Goal: Check status

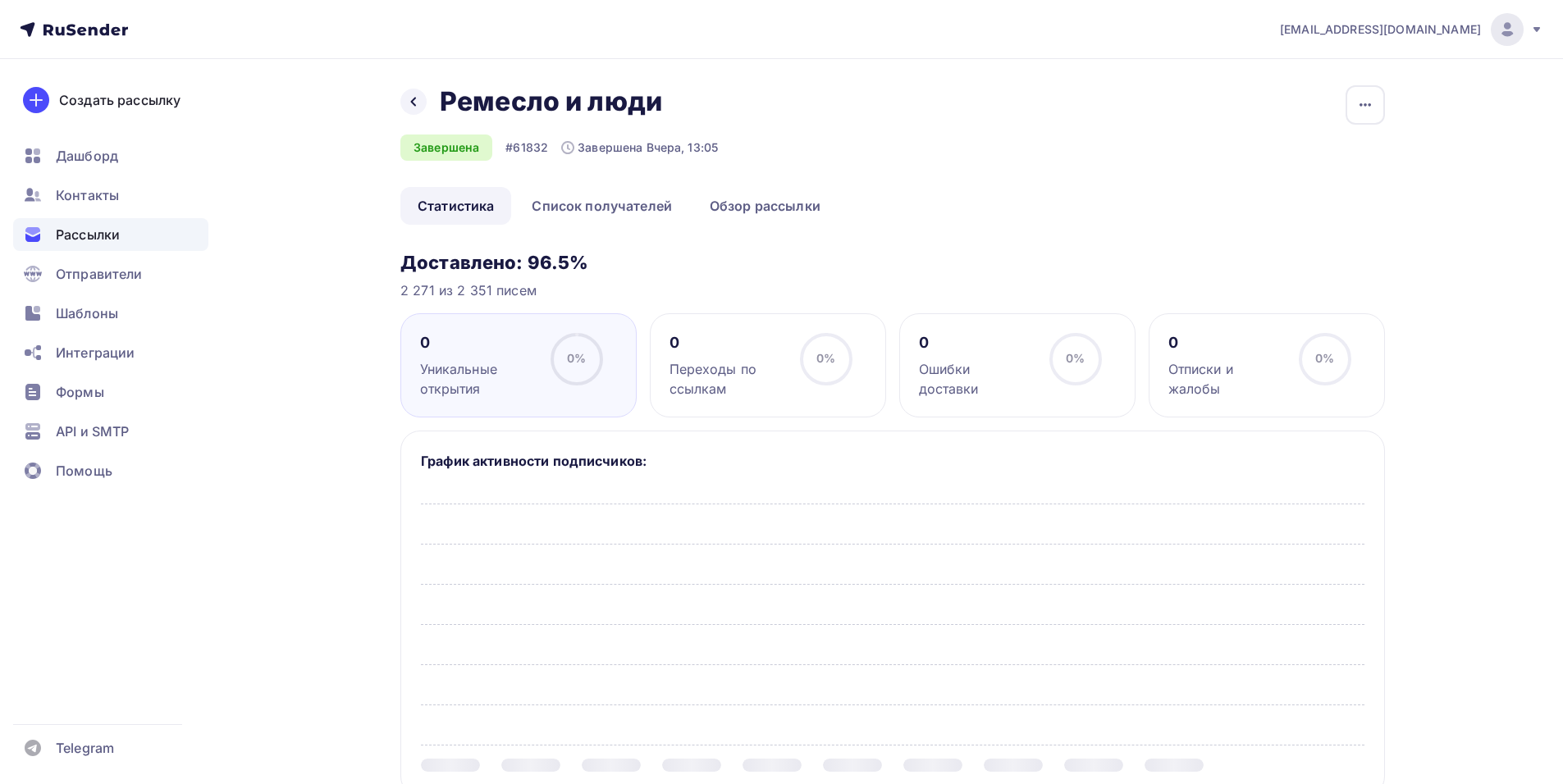
click at [103, 231] on span "Рассылки" at bounding box center [88, 235] width 64 height 20
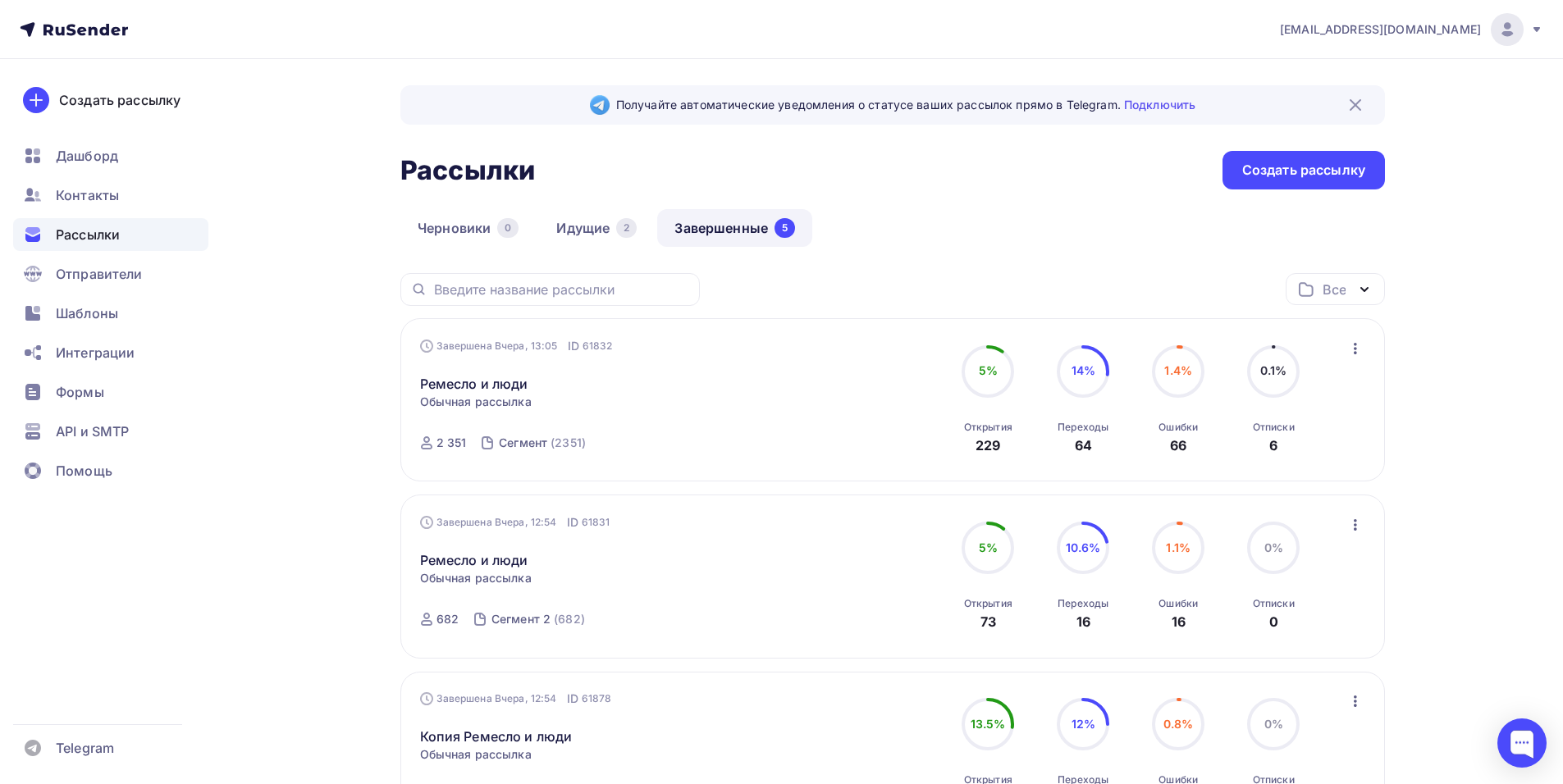
click at [587, 234] on link "Идущие 2" at bounding box center [596, 228] width 115 height 38
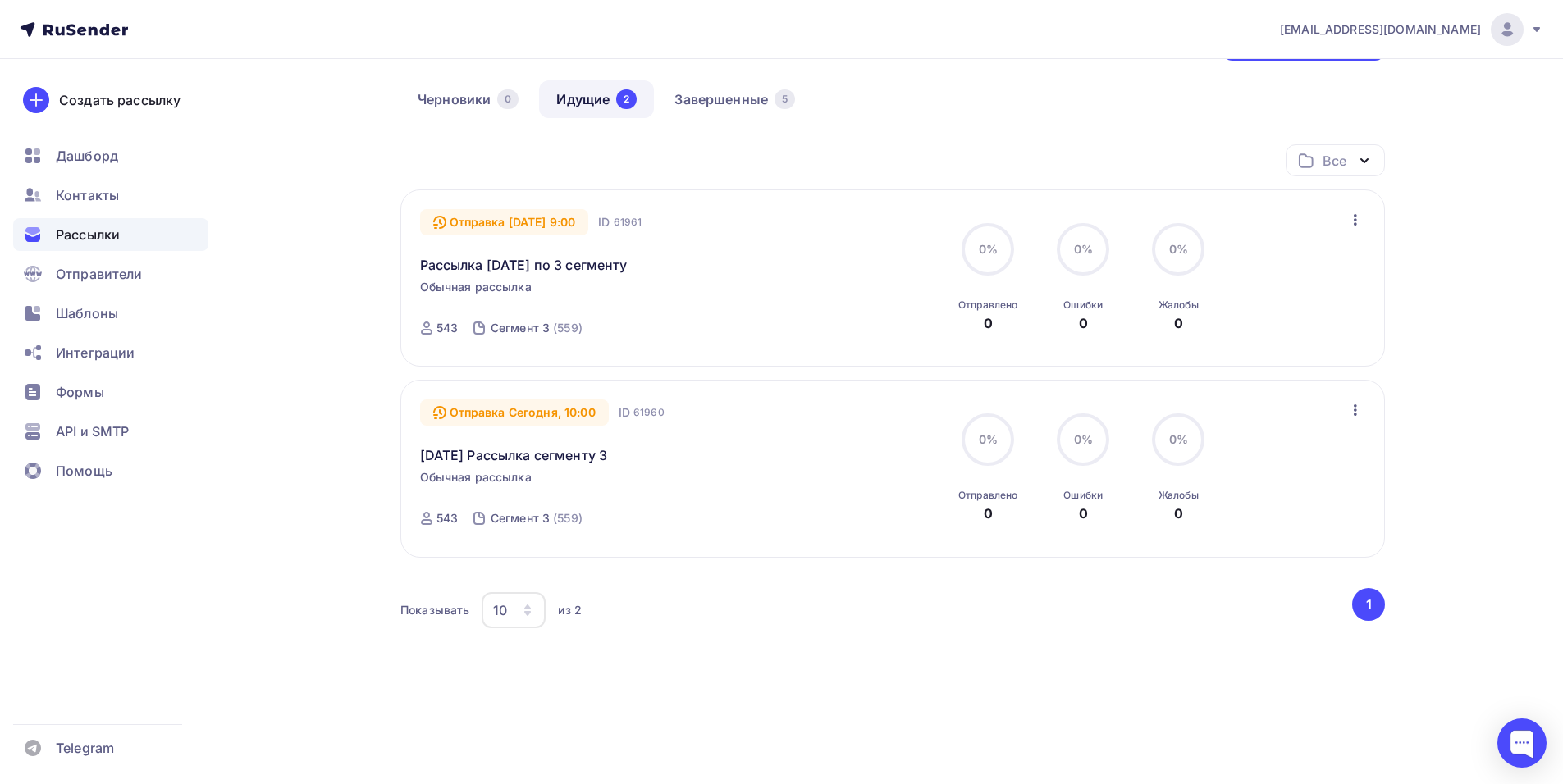
scroll to position [140, 0]
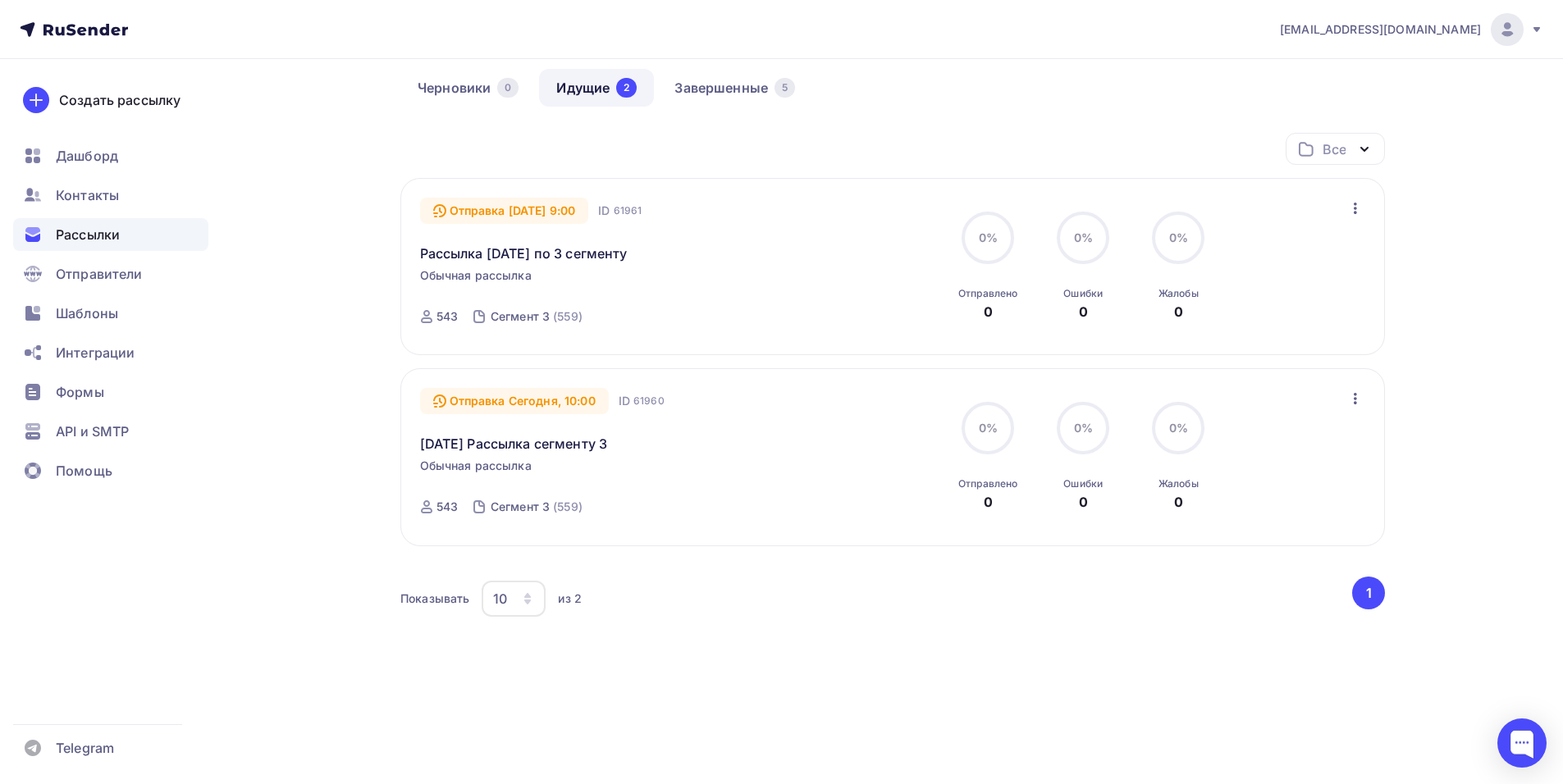
click at [597, 251] on link "Рассылка [DATE] по 3 сегменту" at bounding box center [524, 254] width 208 height 20
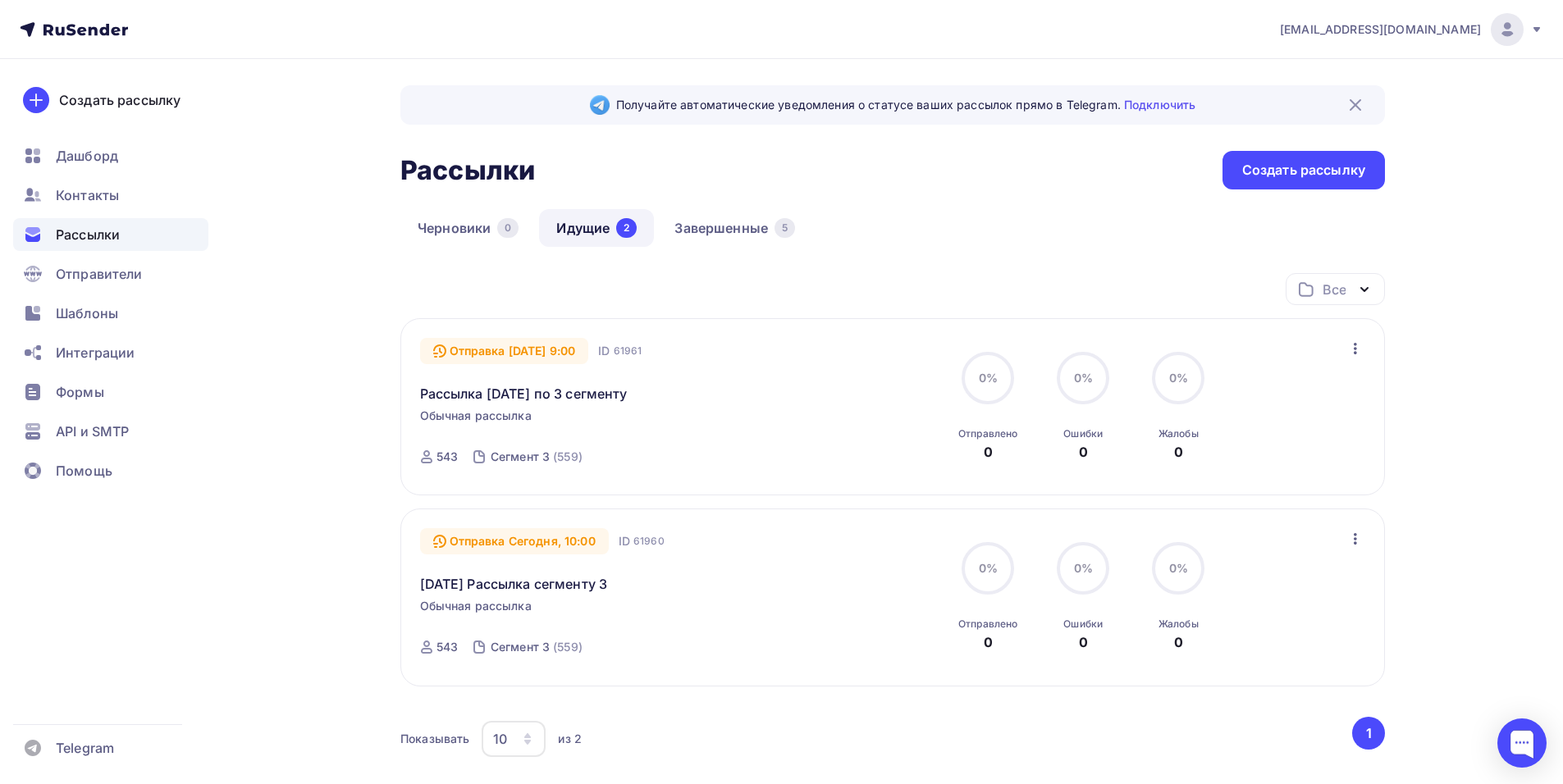
click at [559, 583] on link "[DATE] Рассылка сегменту 3" at bounding box center [514, 584] width 188 height 20
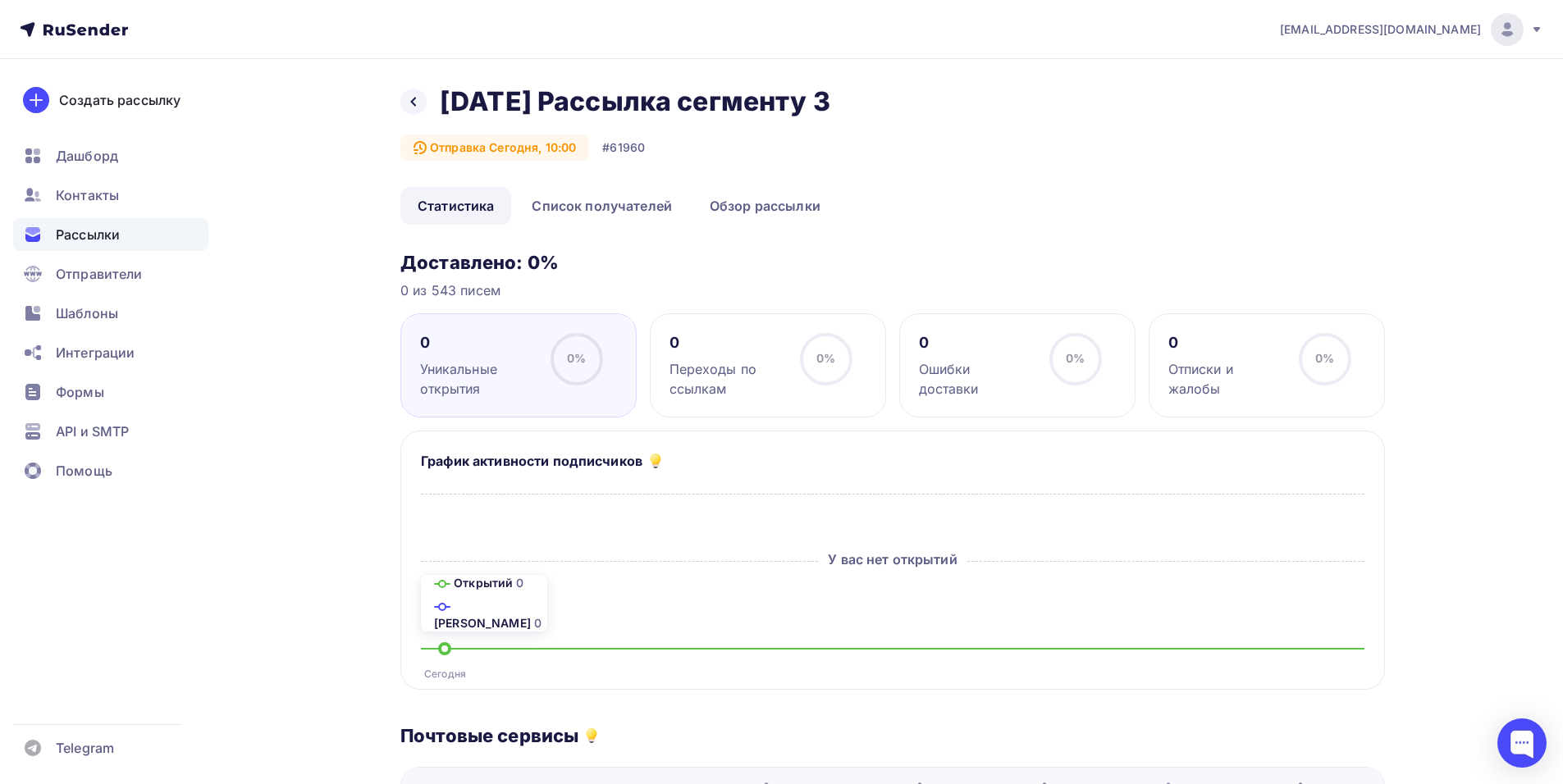
click at [762, 199] on link "Обзор рассылки" at bounding box center [765, 206] width 145 height 38
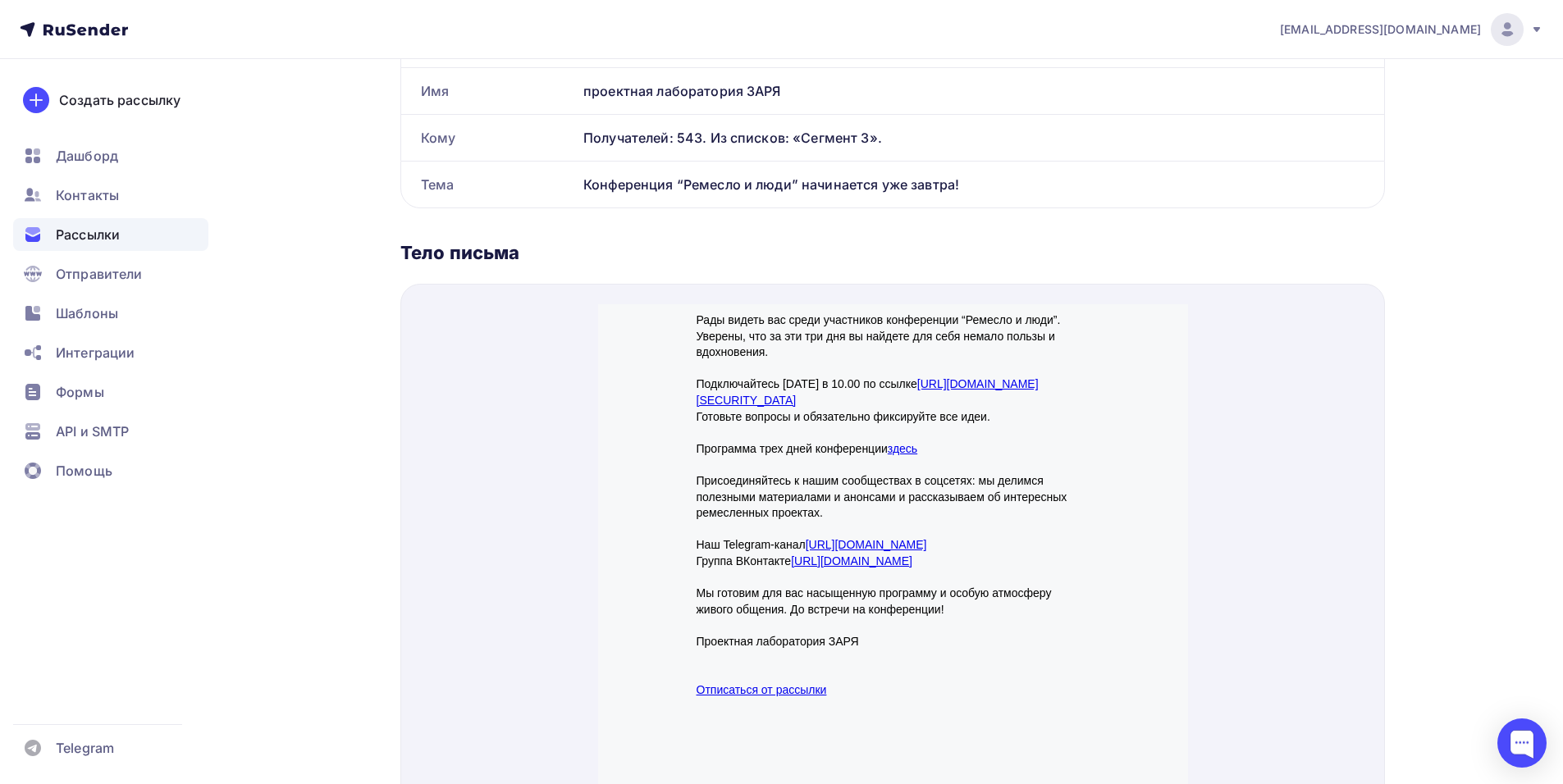
scroll to position [328, 0]
